Goal: Task Accomplishment & Management: Manage account settings

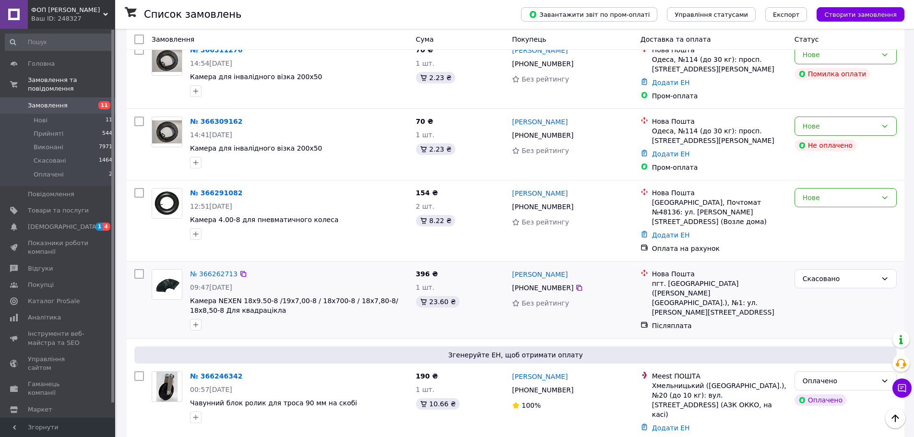
scroll to position [288, 0]
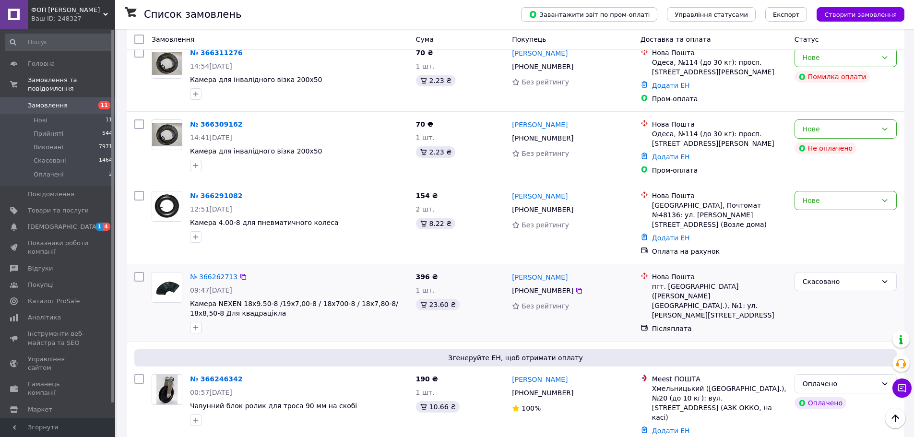
click at [576, 321] on div "[PERSON_NAME] [PHONE_NUMBER] Без рейтингу" at bounding box center [572, 302] width 128 height 69
click at [600, 323] on div "[PERSON_NAME] [PHONE_NUMBER] Без рейтингу" at bounding box center [572, 302] width 128 height 69
click at [205, 273] on link "№ 366262713" at bounding box center [214, 277] width 48 height 8
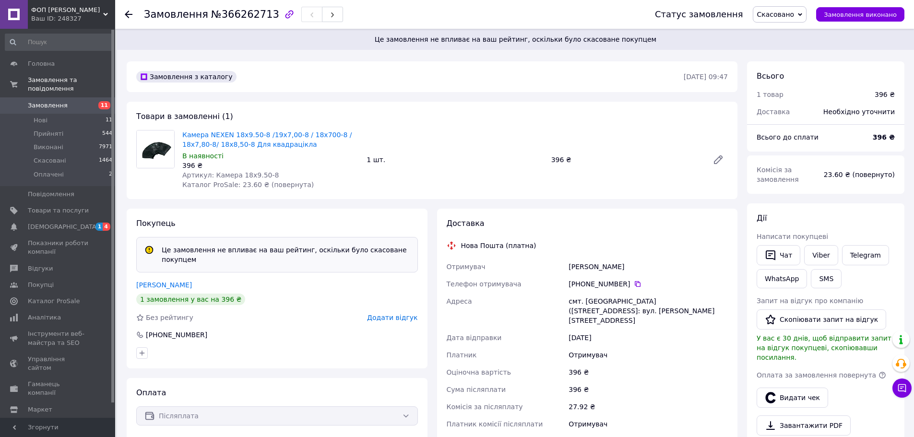
click at [61, 101] on span "Замовлення" at bounding box center [48, 105] width 40 height 9
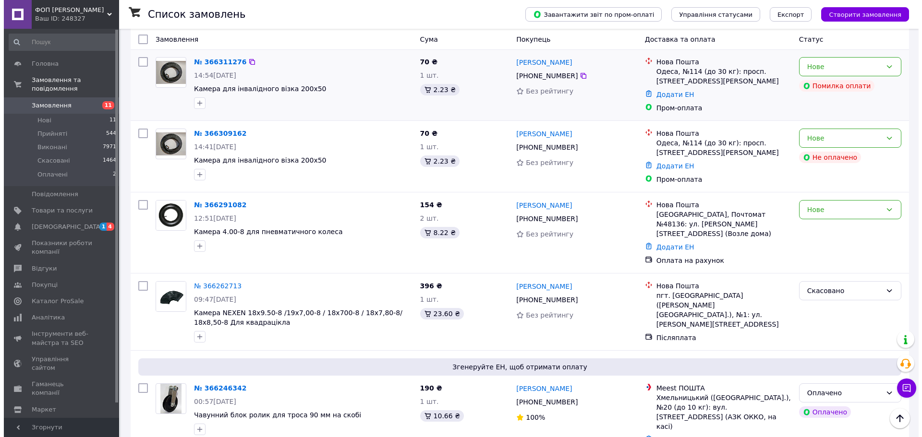
scroll to position [336, 0]
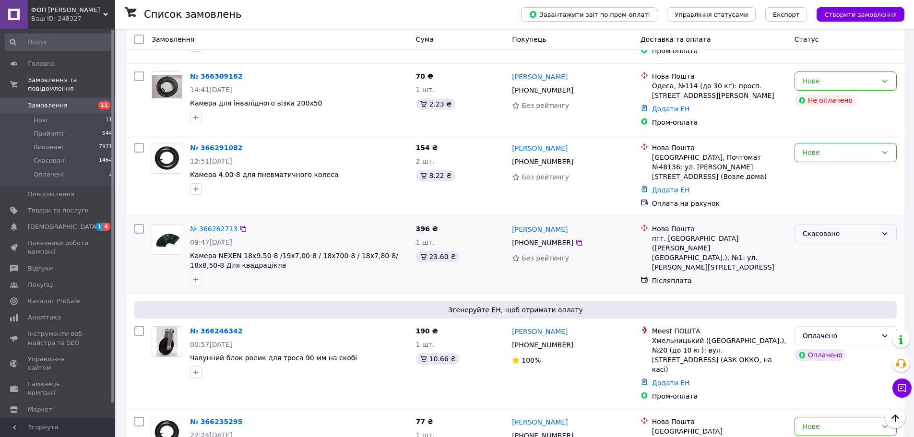
click at [743, 229] on div "Скасовано" at bounding box center [840, 233] width 74 height 11
click at [743, 247] on li "Прийнято" at bounding box center [845, 247] width 101 height 17
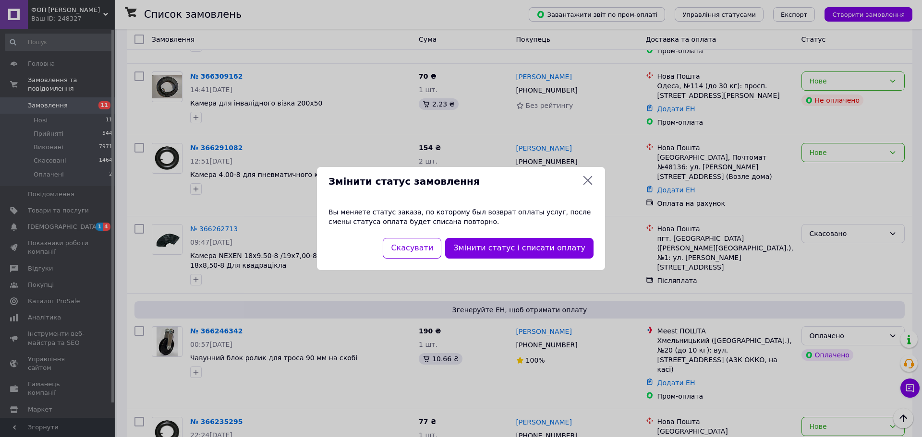
click at [588, 181] on icon at bounding box center [587, 180] width 9 height 9
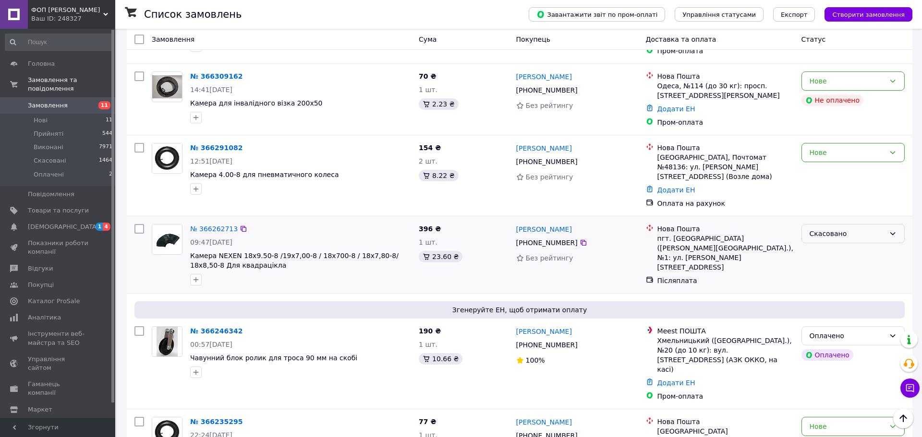
click at [743, 228] on div "Скасовано" at bounding box center [846, 233] width 75 height 11
click at [743, 250] on li "Прийнято" at bounding box center [853, 247] width 102 height 17
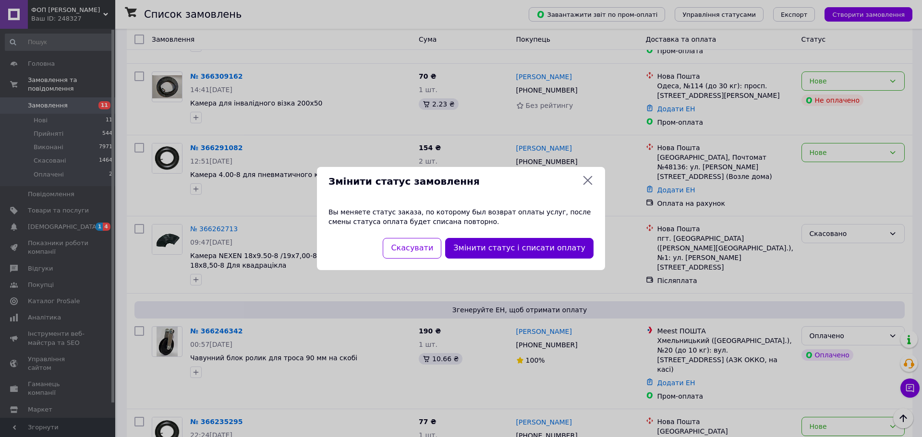
click at [535, 245] on button "Змінити статус і списати оплату" at bounding box center [519, 248] width 148 height 21
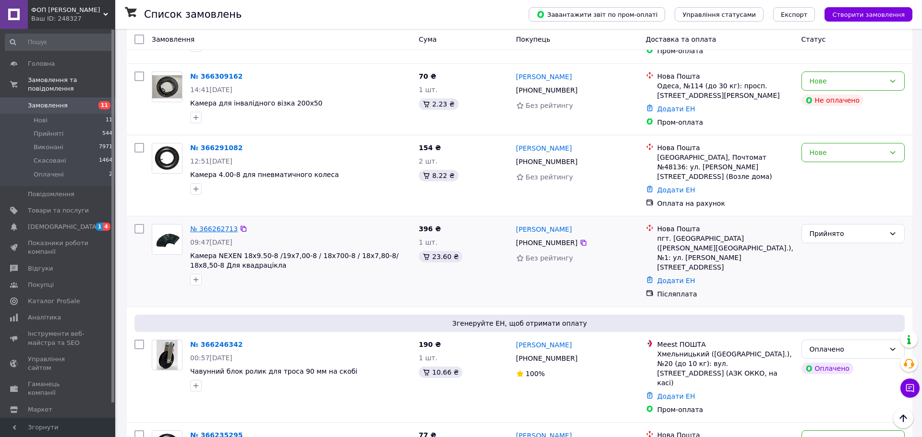
click at [207, 225] on link "№ 366262713" at bounding box center [214, 229] width 48 height 8
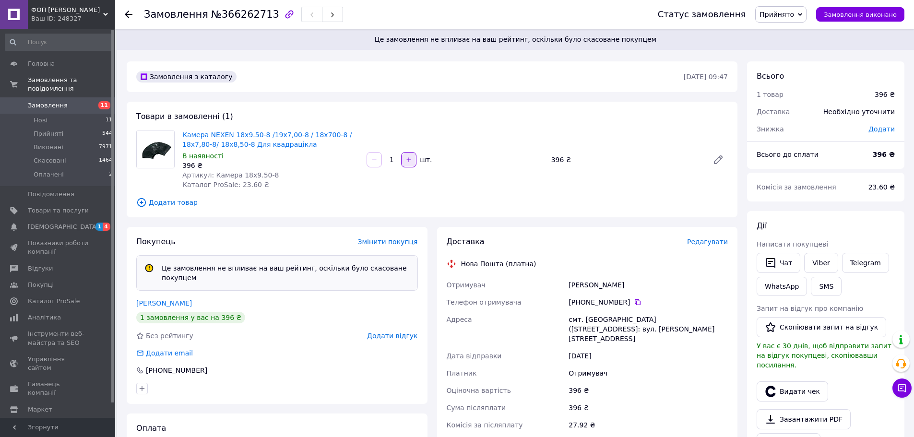
click at [410, 156] on icon "button" at bounding box center [409, 159] width 7 height 7
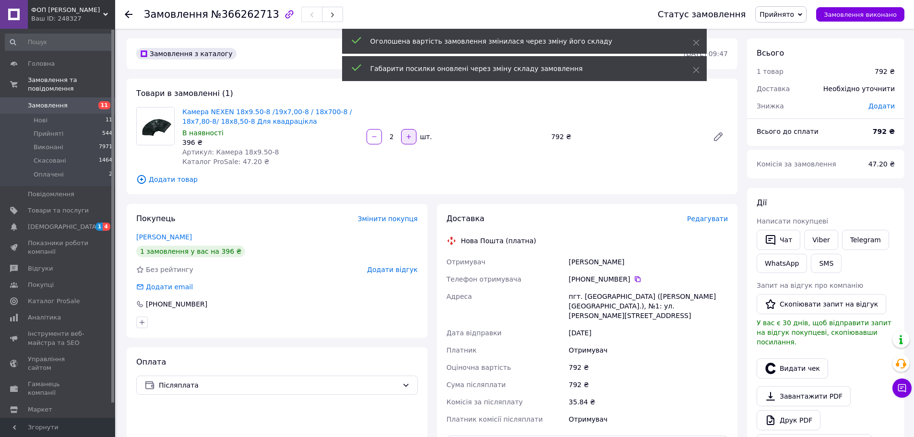
click at [409, 136] on icon "button" at bounding box center [409, 136] width 4 height 4
click at [408, 138] on icon "button" at bounding box center [409, 136] width 7 height 7
type input "4"
